Goal: Information Seeking & Learning: Learn about a topic

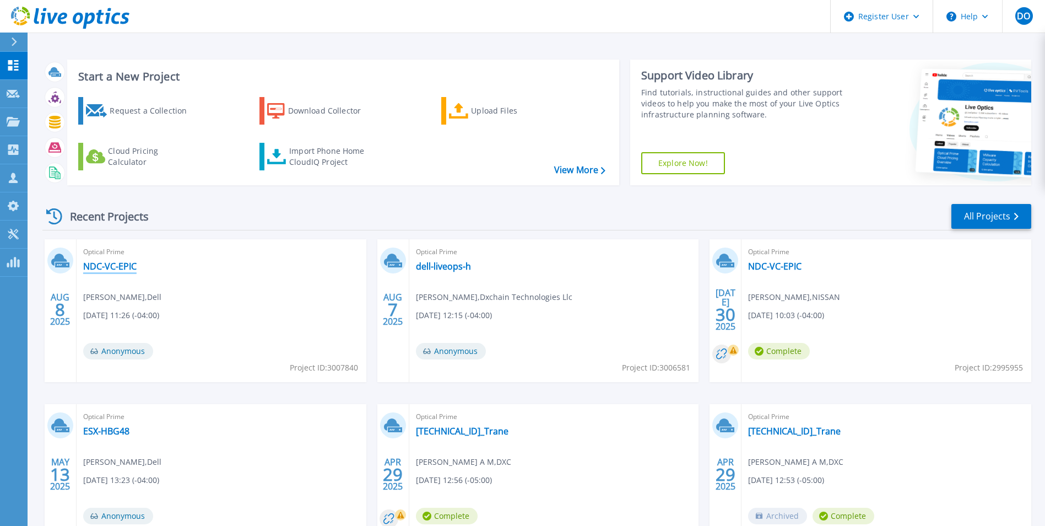
click at [122, 267] on link "NDC-VC-EPIC" at bounding box center [109, 266] width 53 height 11
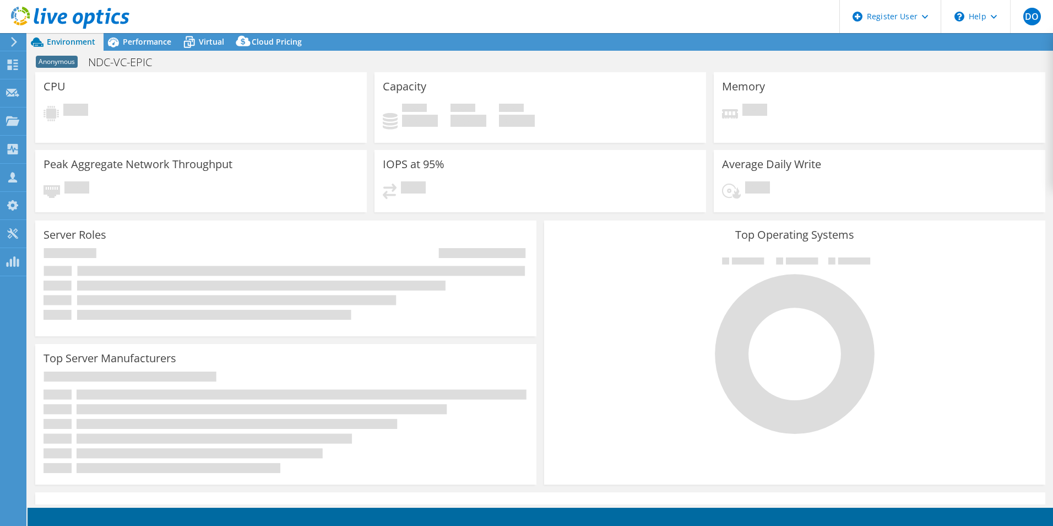
select select "USD"
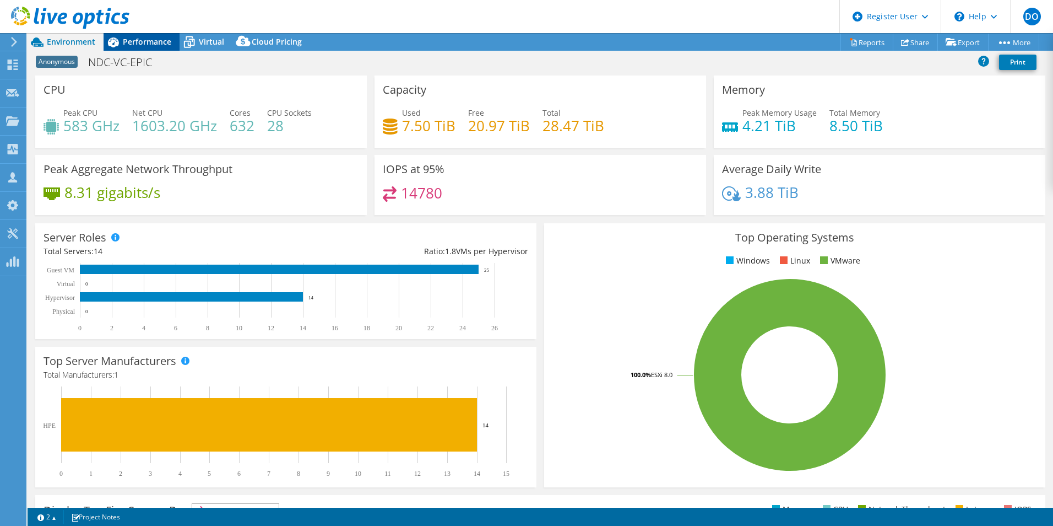
click at [135, 38] on span "Performance" at bounding box center [147, 41] width 48 height 10
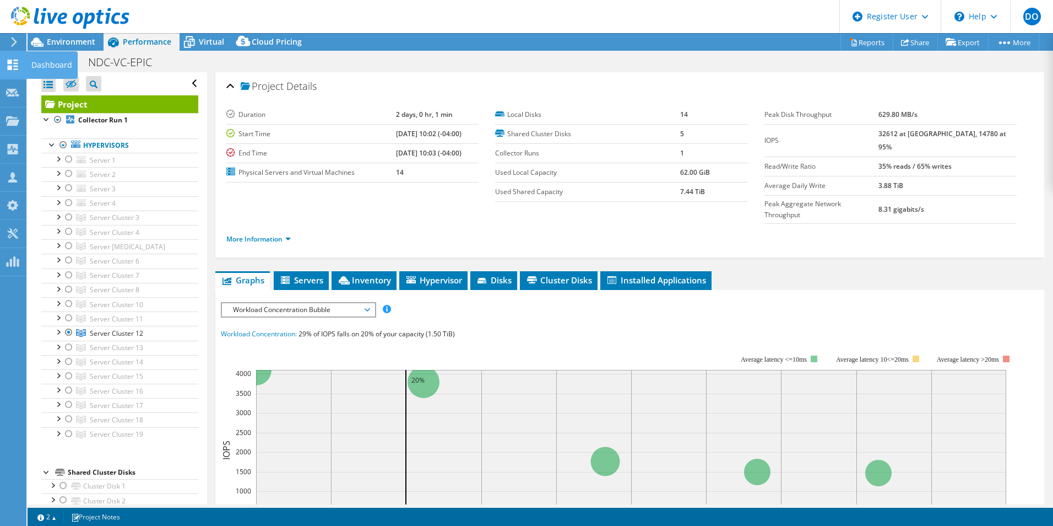
click at [14, 68] on icon at bounding box center [12, 64] width 13 height 10
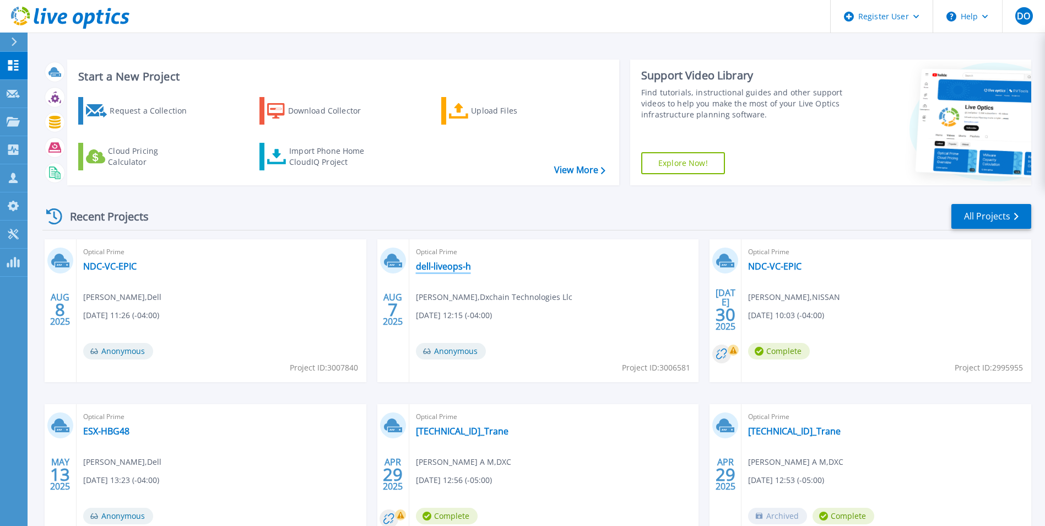
click at [449, 264] on link "dell-liveops-h" at bounding box center [443, 266] width 55 height 11
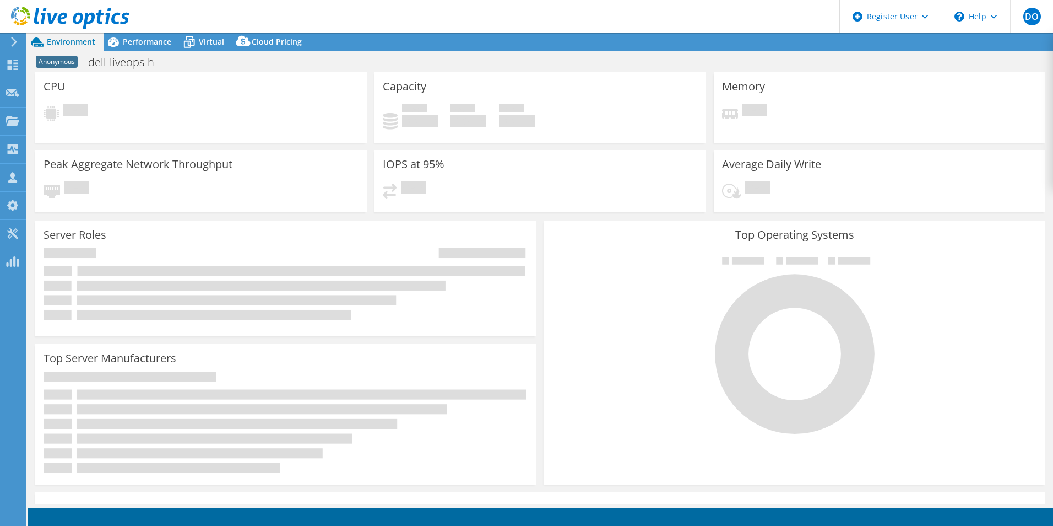
select select "USD"
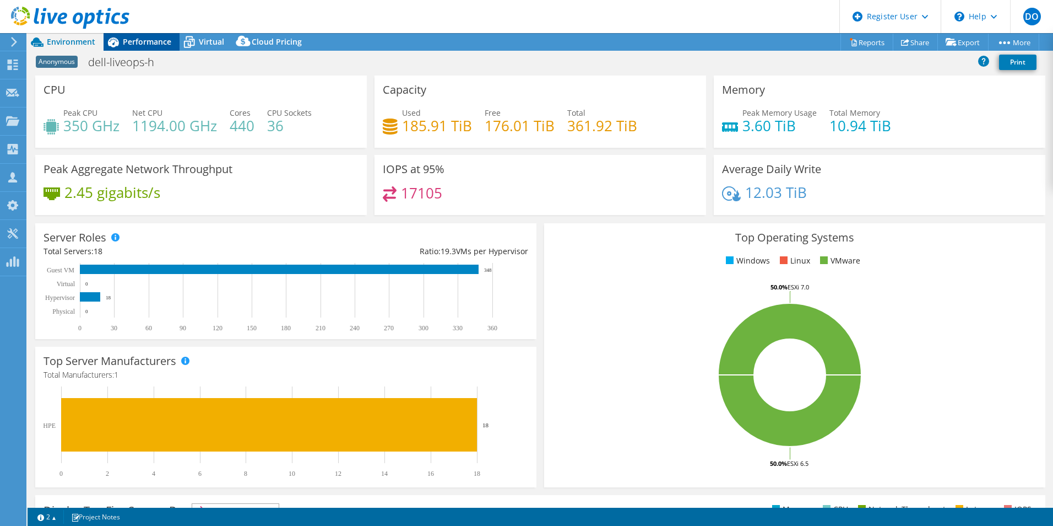
click at [138, 40] on span "Performance" at bounding box center [147, 41] width 48 height 10
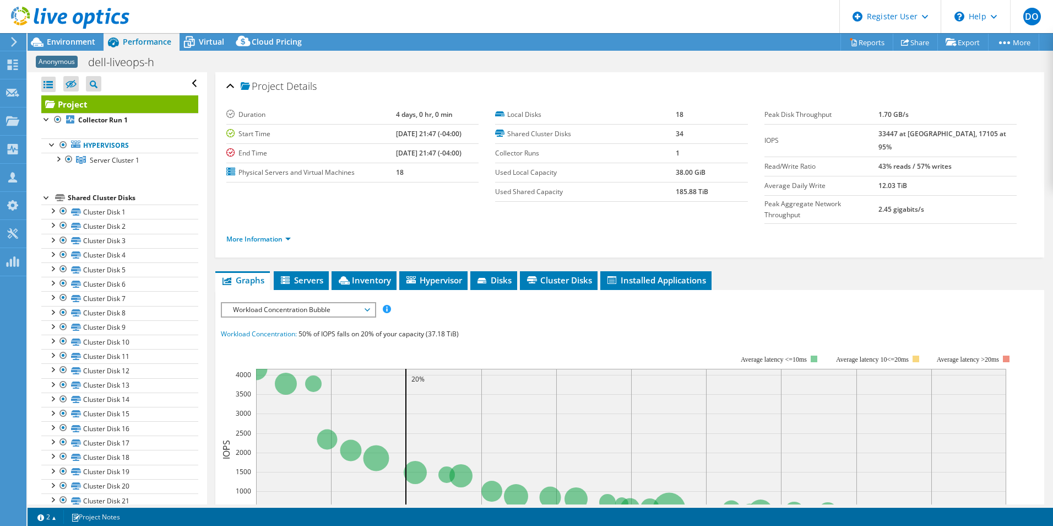
click at [364, 303] on span "Workload Concentration Bubble" at bounding box center [299, 309] width 142 height 13
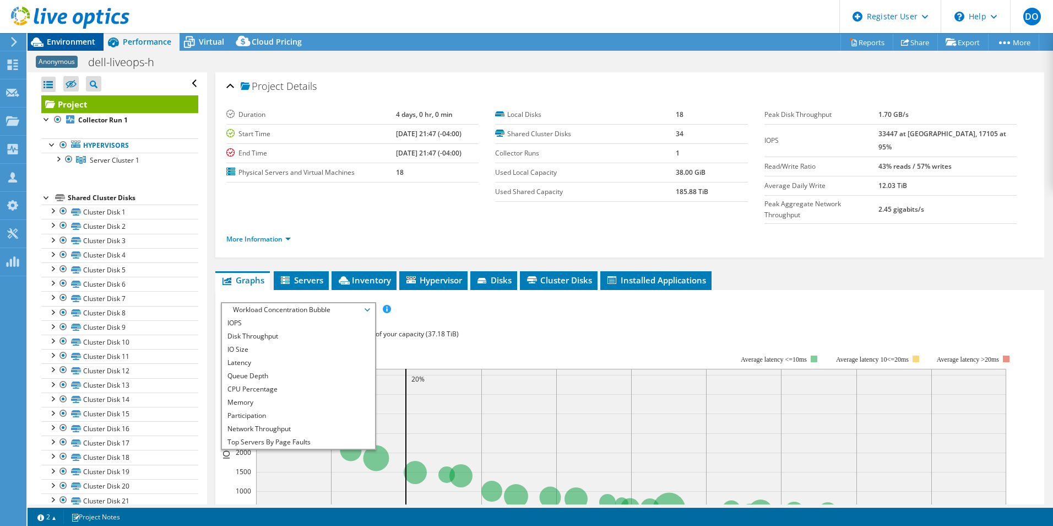
click at [77, 42] on span "Environment" at bounding box center [71, 41] width 48 height 10
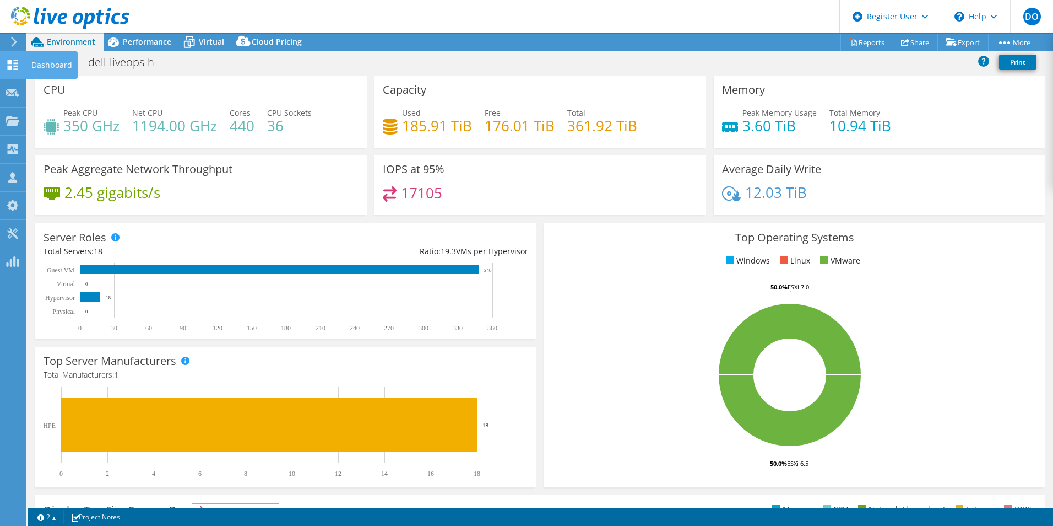
click at [29, 65] on div "Dashboard" at bounding box center [52, 65] width 52 height 28
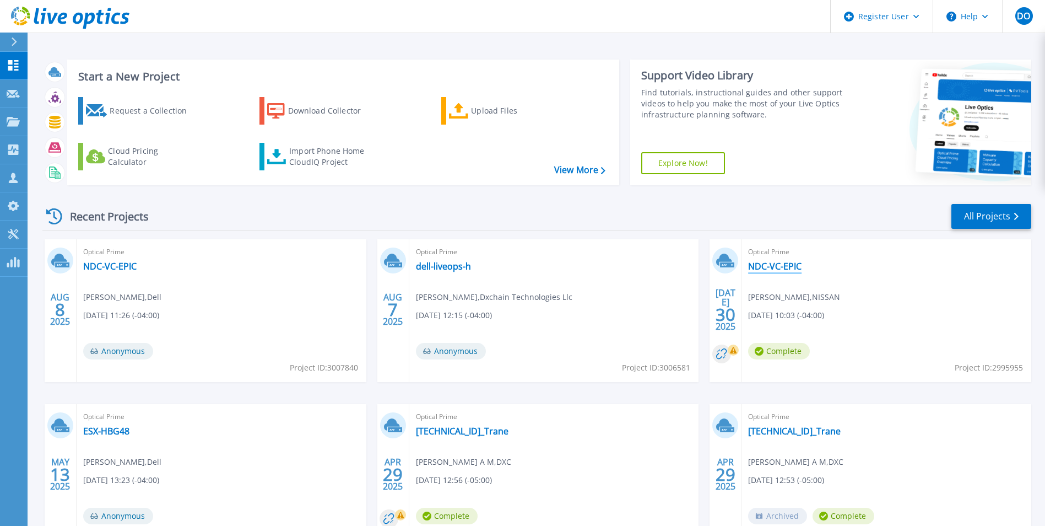
click at [779, 263] on link "NDC-VC-EPIC" at bounding box center [774, 266] width 53 height 11
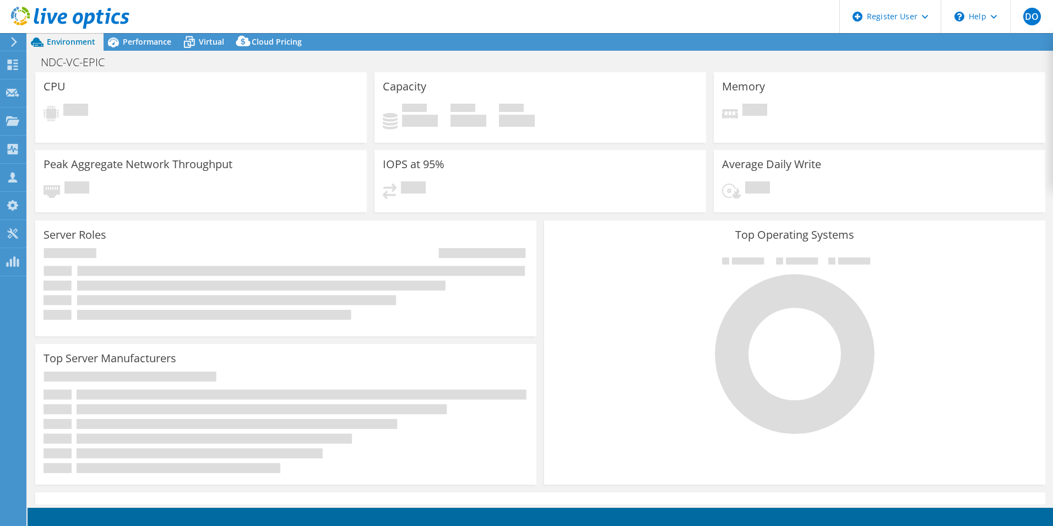
select select "USD"
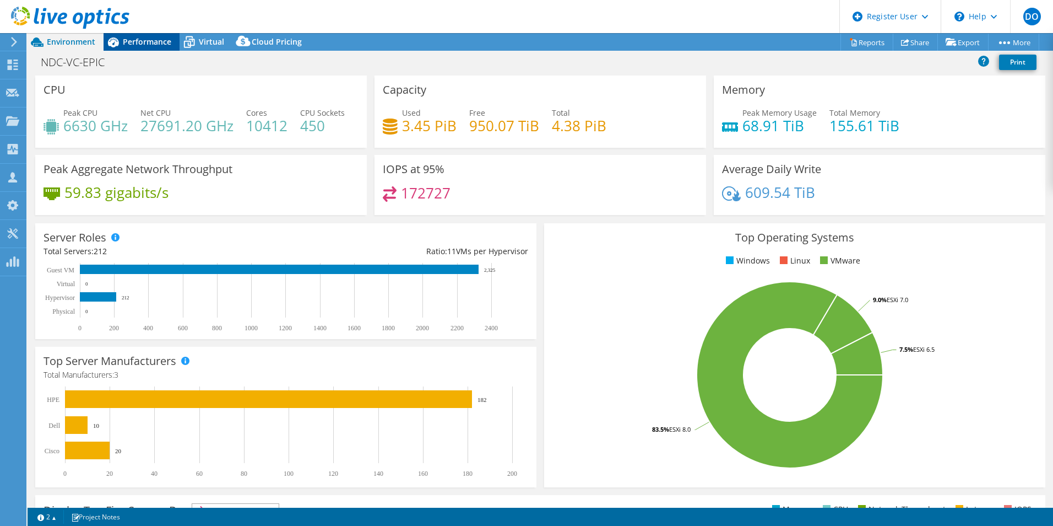
click at [164, 45] on span "Performance" at bounding box center [147, 41] width 48 height 10
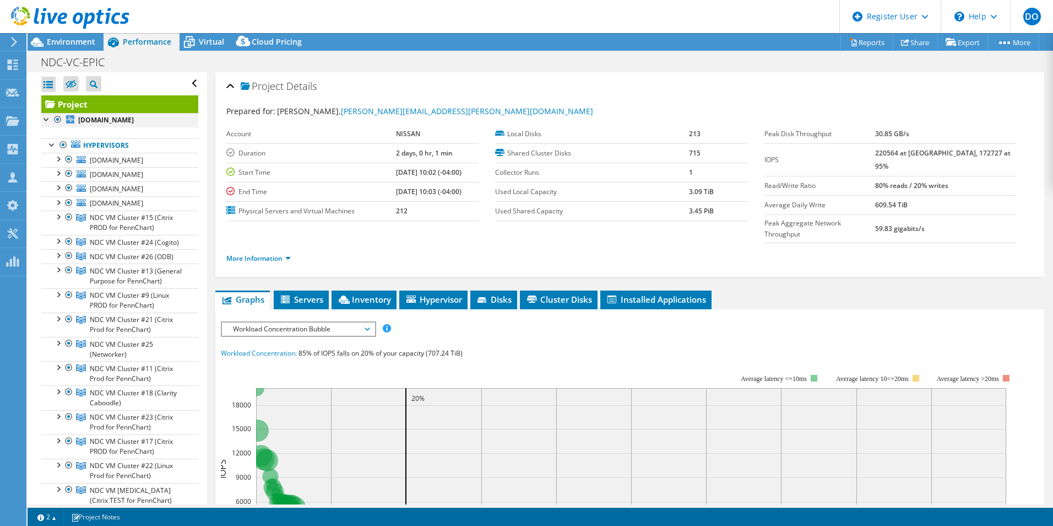
click at [59, 121] on div at bounding box center [57, 119] width 11 height 13
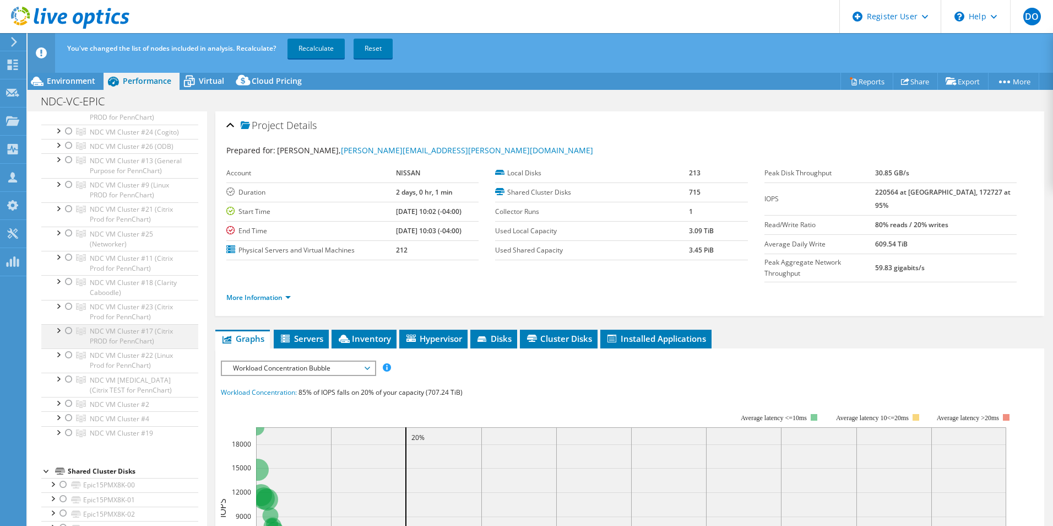
scroll to position [165, 0]
click at [67, 423] on div at bounding box center [68, 416] width 11 height 13
click at [320, 46] on link "Recalculate" at bounding box center [316, 49] width 57 height 20
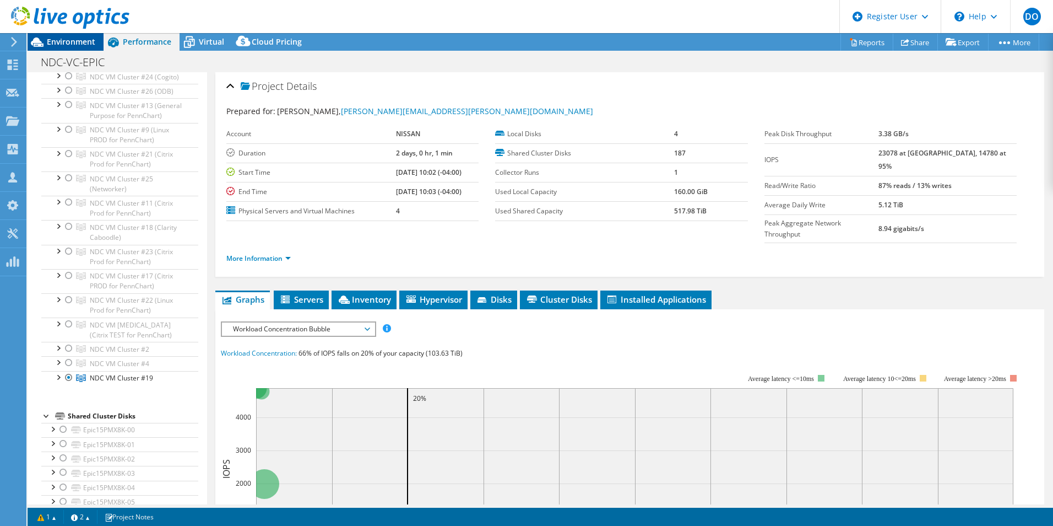
click at [77, 44] on span "Environment" at bounding box center [71, 41] width 48 height 10
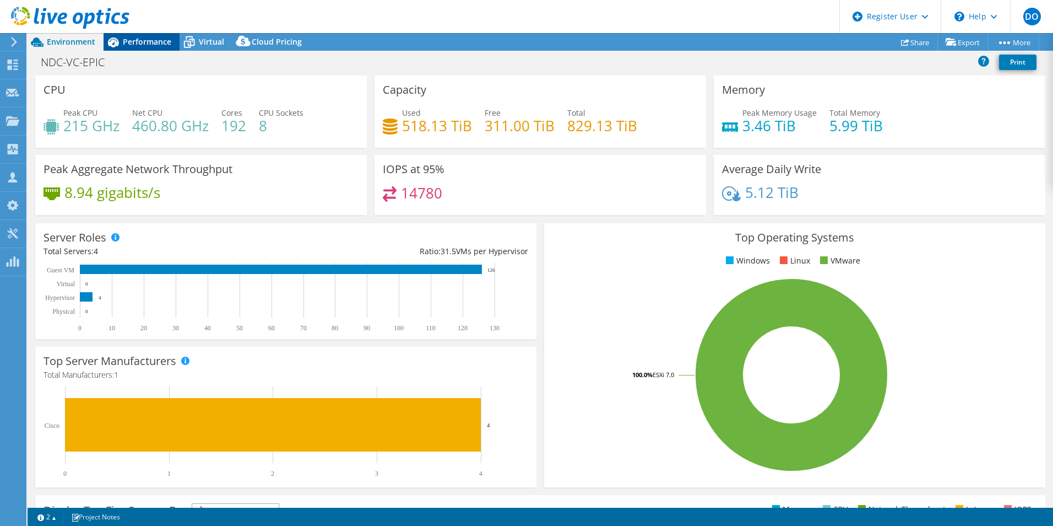
click at [150, 45] on span "Performance" at bounding box center [147, 41] width 48 height 10
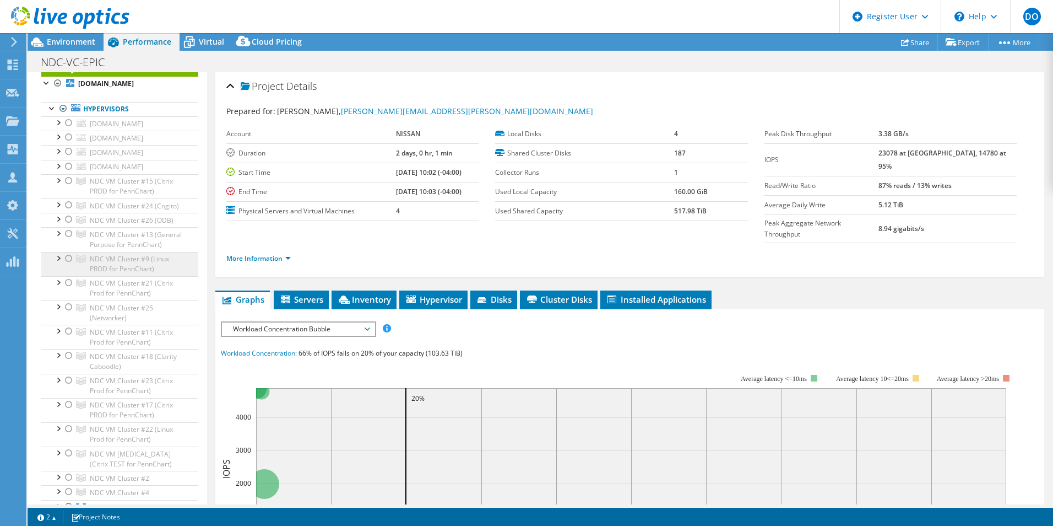
scroll to position [0, 0]
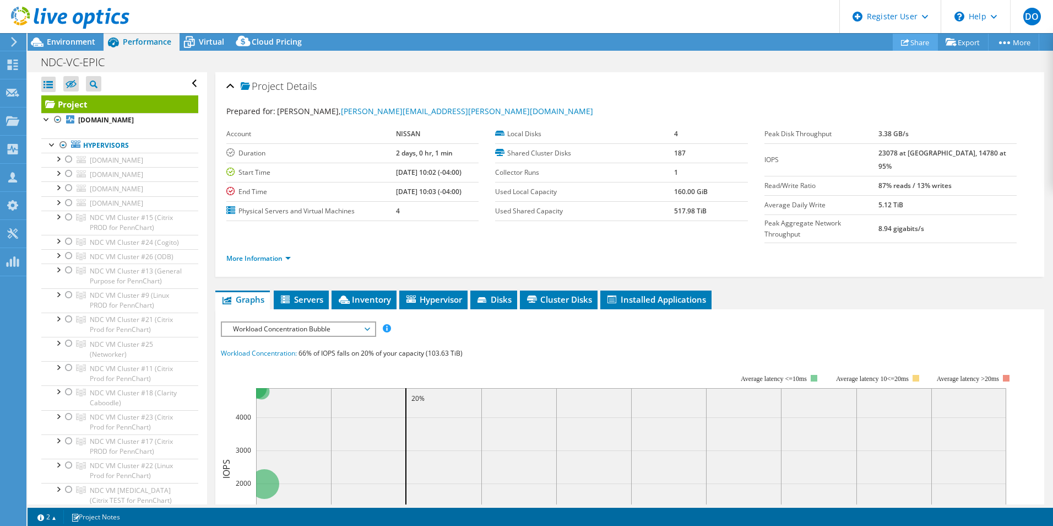
click at [913, 43] on link "Share" at bounding box center [915, 42] width 45 height 17
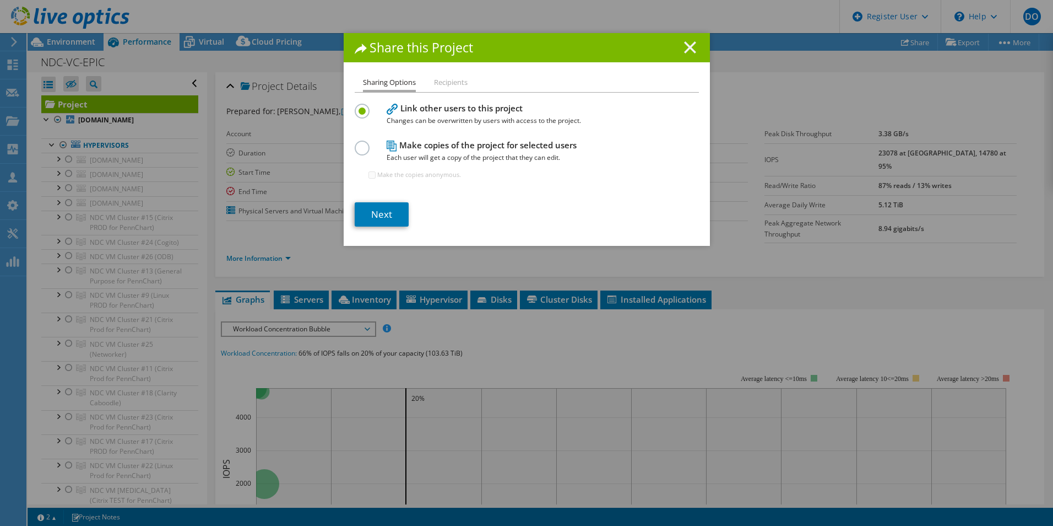
click at [686, 45] on icon at bounding box center [690, 47] width 12 height 12
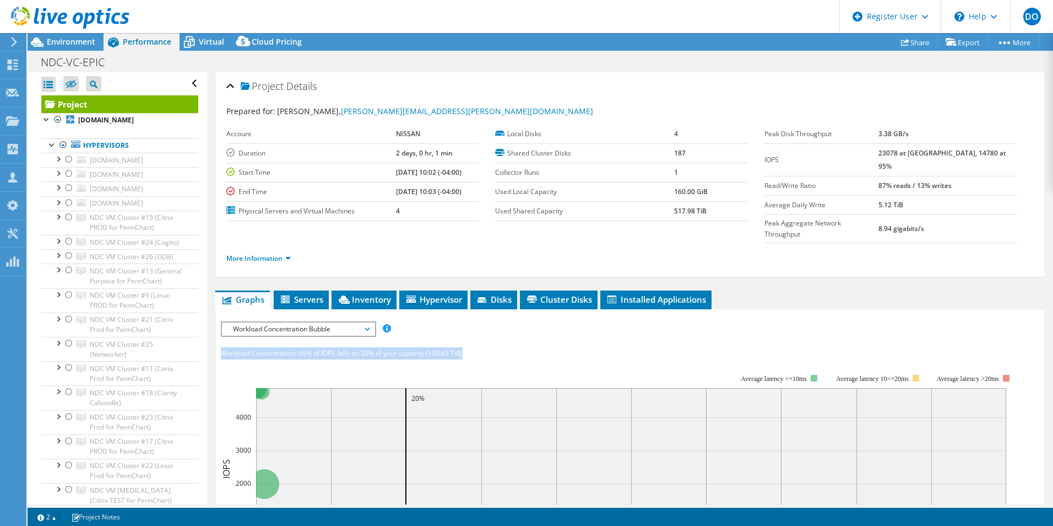
drag, startPoint x: 465, startPoint y: 332, endPoint x: 221, endPoint y: 336, distance: 244.1
click at [221, 347] on div "Workload Concentration: 66% of IOPS falls on 20% of your capacity (103.63 TiB)" at bounding box center [630, 353] width 818 height 12
click at [512, 359] on icon "0% 10% 20% 30% 40% 50% 60% 70% 80% 90% 100% Capacity 0 1000 2000 3000 4000 IOPS…" at bounding box center [622, 469] width 803 height 220
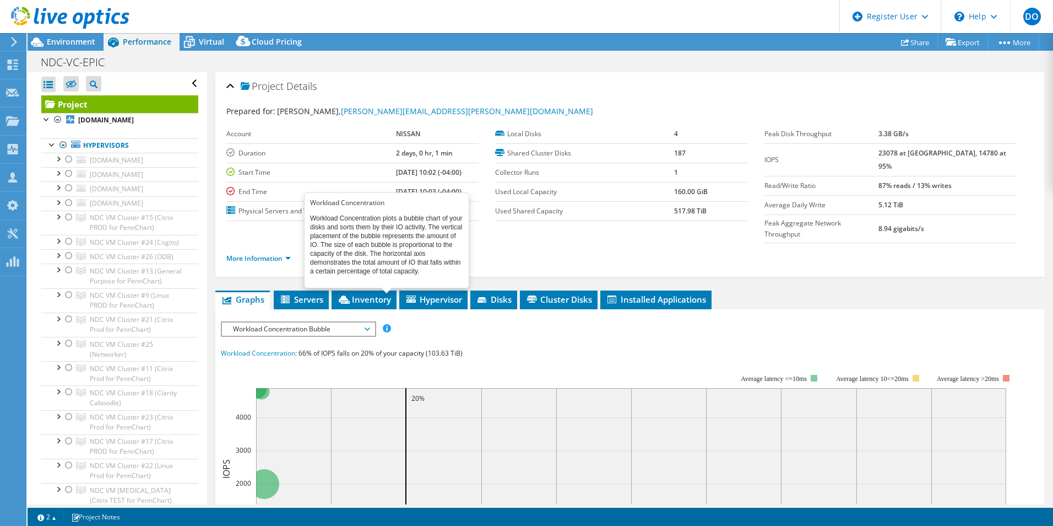
click at [388, 324] on span at bounding box center [387, 328] width 8 height 8
